Goal: Task Accomplishment & Management: Use online tool/utility

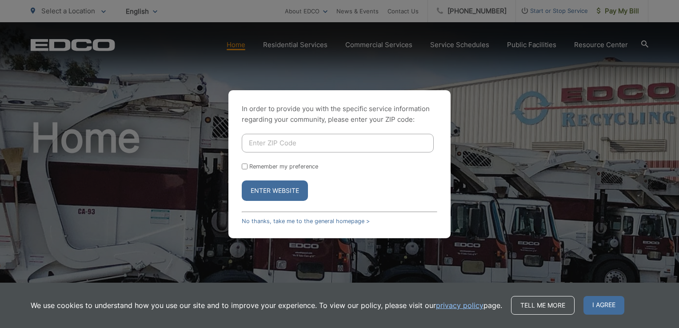
click at [259, 141] on input "Enter ZIP Code" at bounding box center [338, 143] width 192 height 19
type input "92040"
click at [273, 190] on button "Enter Website" at bounding box center [275, 190] width 66 height 20
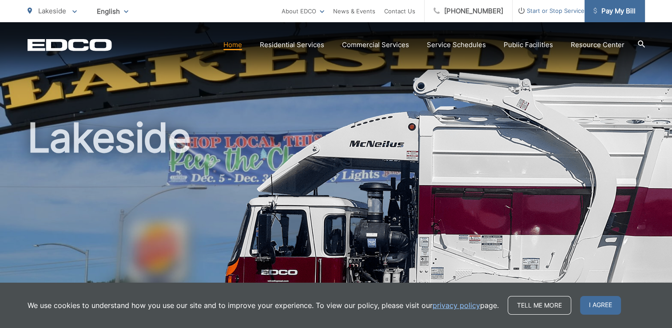
click at [626, 10] on span "Pay My Bill" at bounding box center [615, 11] width 42 height 11
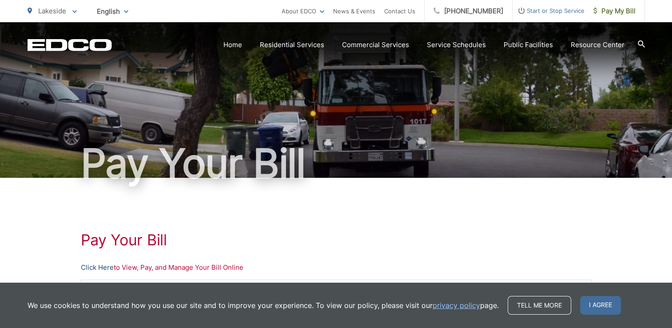
click at [98, 266] on link "Click Here" at bounding box center [97, 267] width 33 height 11
